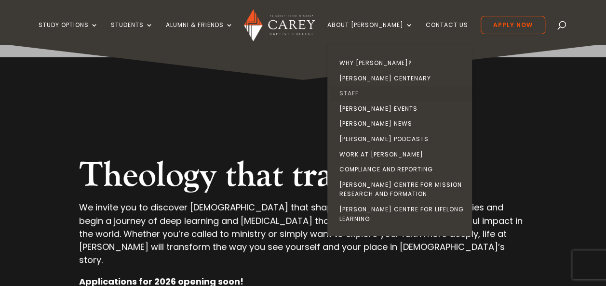
click at [362, 91] on link "Staff" at bounding box center [401, 93] width 145 height 15
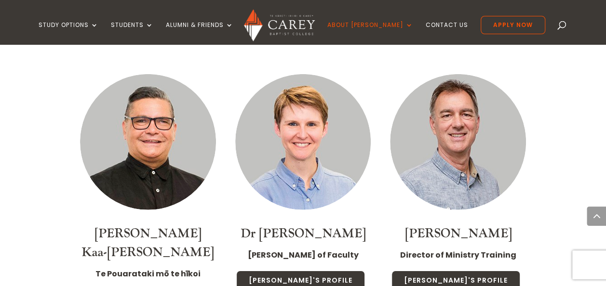
scroll to position [1349, 0]
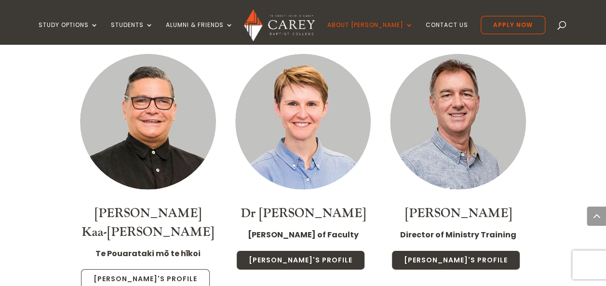
click at [121, 269] on link "Luke's Profile" at bounding box center [145, 279] width 129 height 20
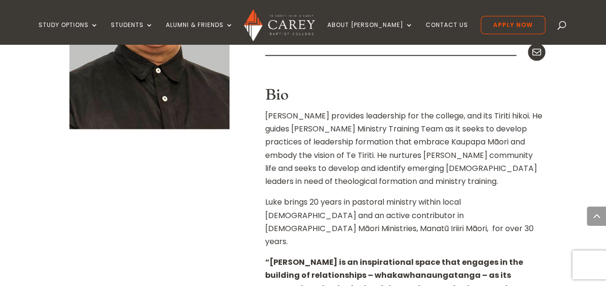
scroll to position [482, 0]
